Goal: Navigation & Orientation: Find specific page/section

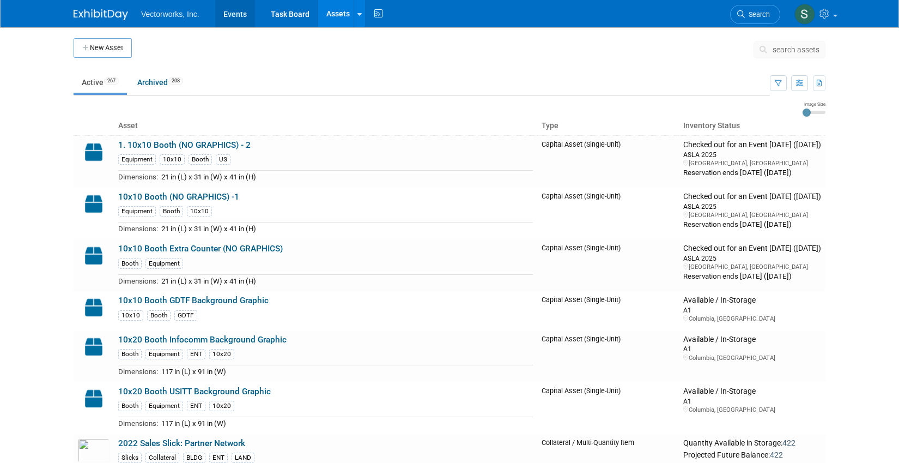
click at [227, 14] on link "Events" at bounding box center [235, 13] width 40 height 27
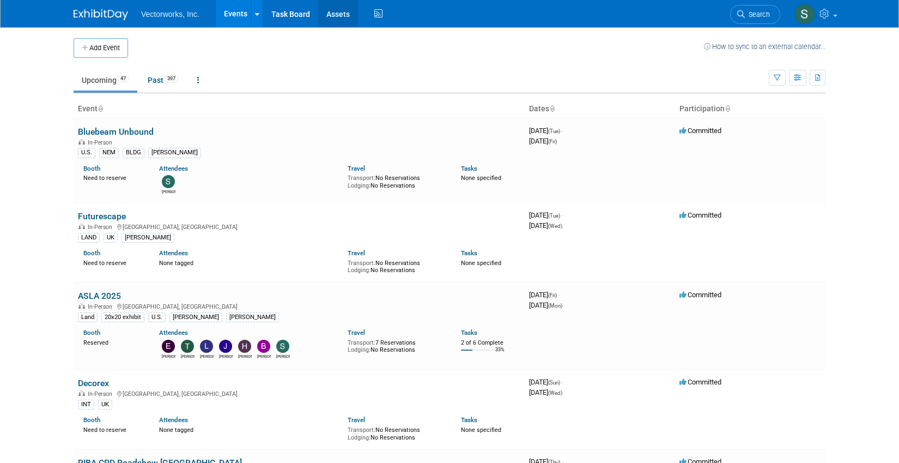
click at [344, 5] on link "Assets" at bounding box center [338, 13] width 40 height 27
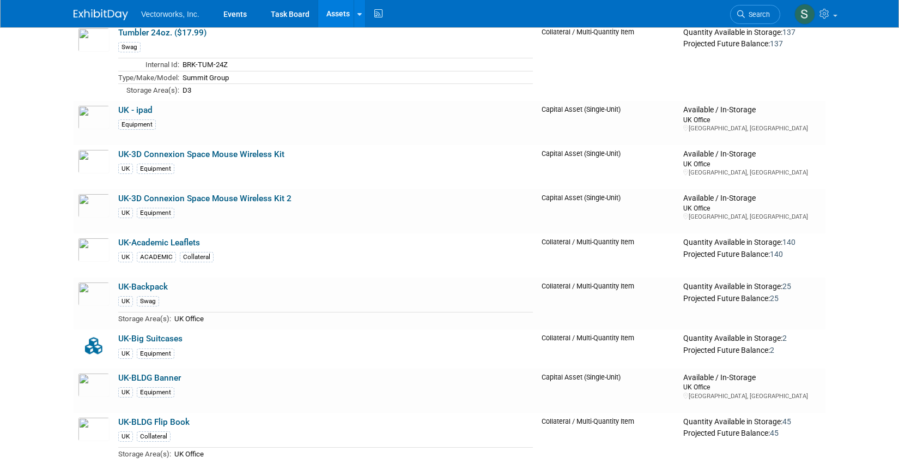
scroll to position [11032, 0]
